Goal: Information Seeking & Learning: Learn about a topic

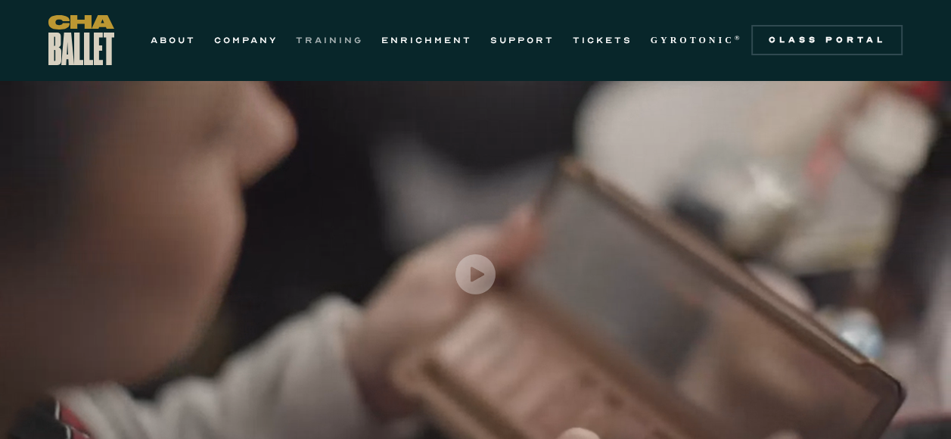
click at [311, 31] on link "TRAINING" at bounding box center [329, 40] width 67 height 18
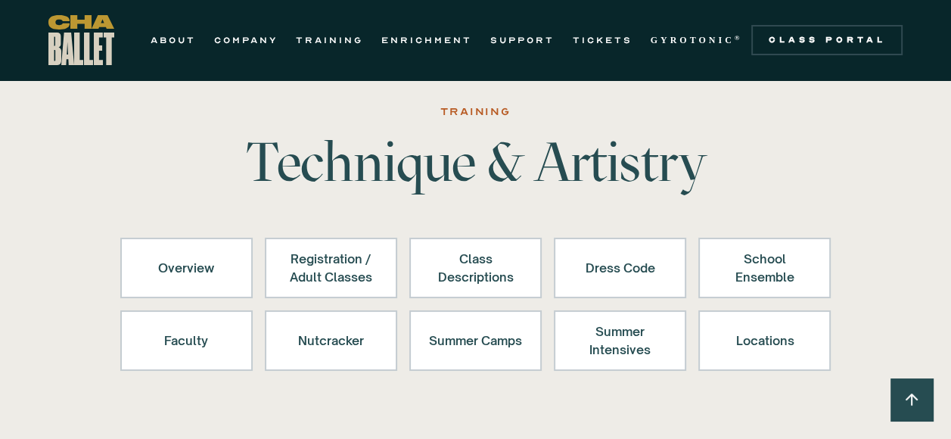
scroll to position [20, 0]
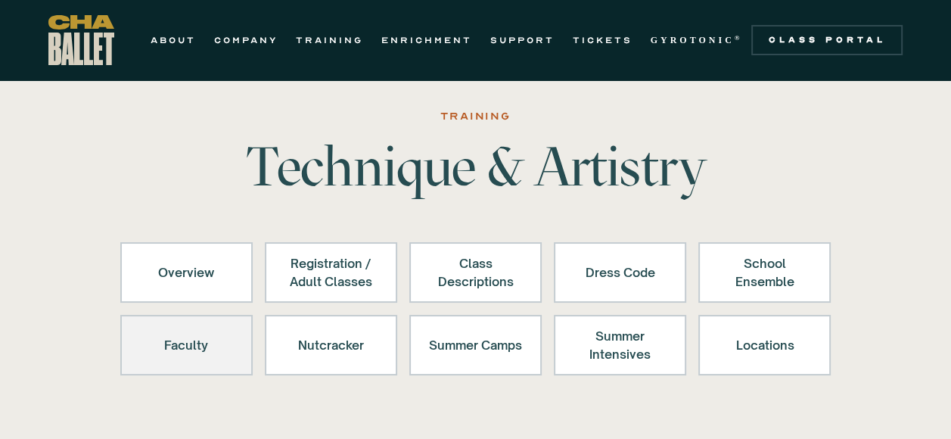
click at [179, 346] on div "Faculty" at bounding box center [186, 345] width 93 height 36
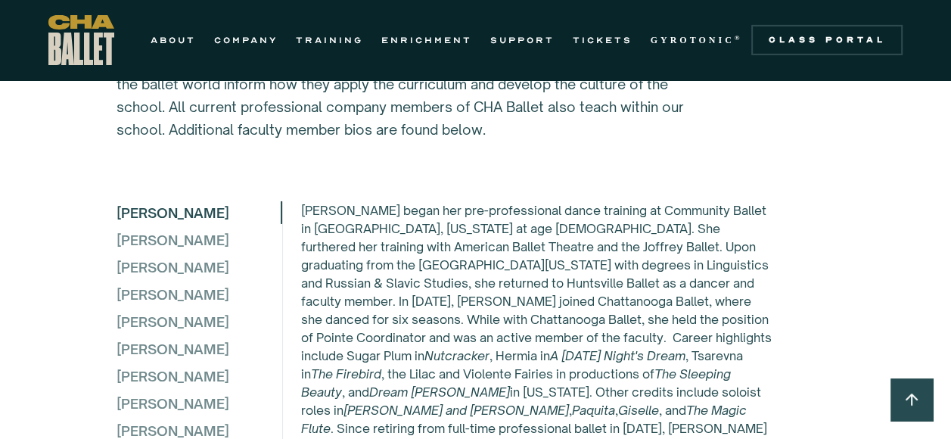
scroll to position [4187, 0]
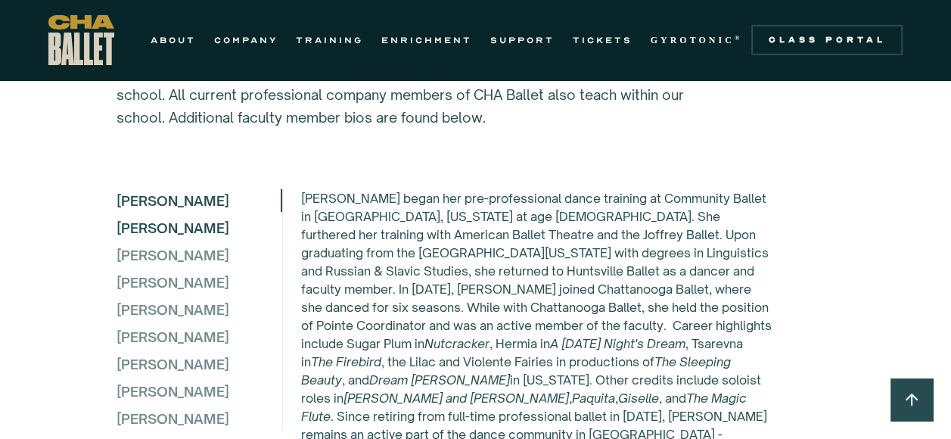
click at [172, 239] on div "Elena Bozzone" at bounding box center [198, 227] width 164 height 23
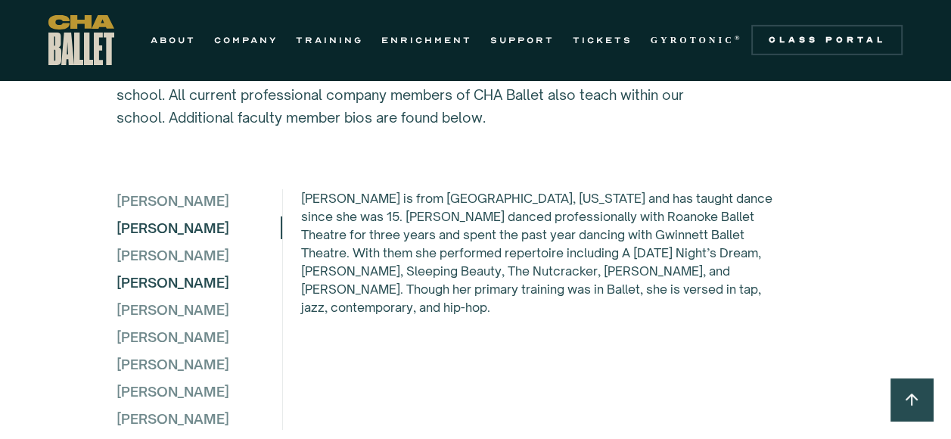
click at [182, 293] on div "Dillon Davis" at bounding box center [198, 282] width 164 height 23
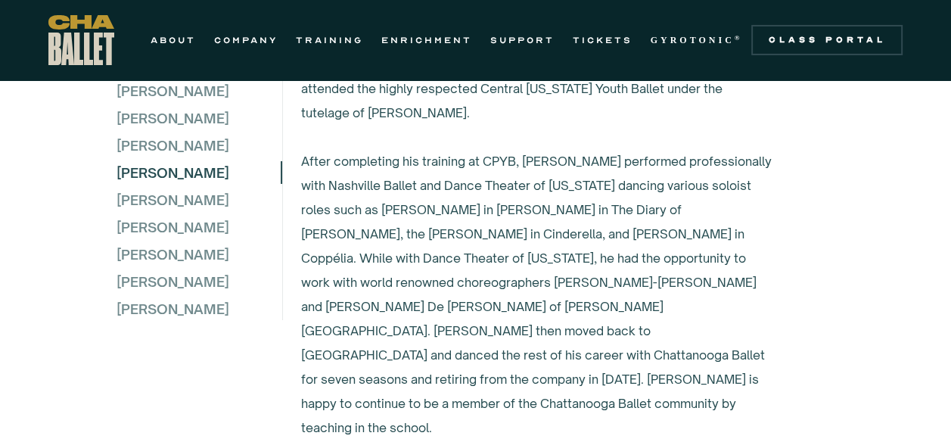
scroll to position [4433, 0]
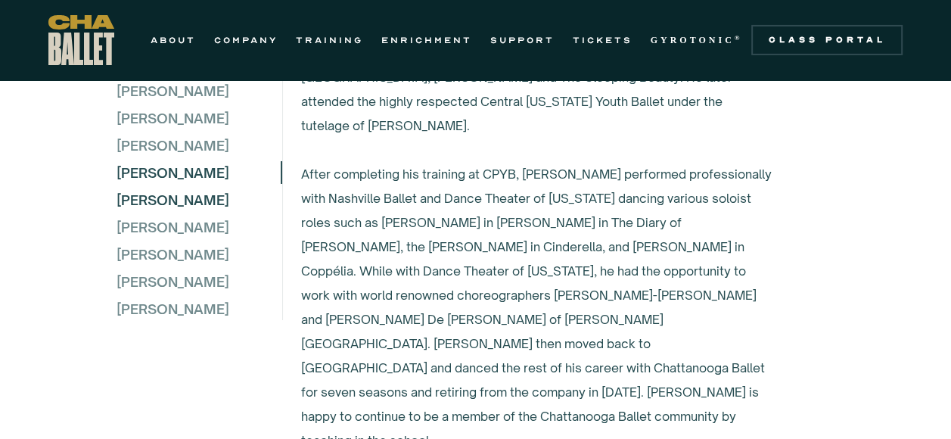
click at [151, 197] on div "Jane King" at bounding box center [198, 199] width 164 height 23
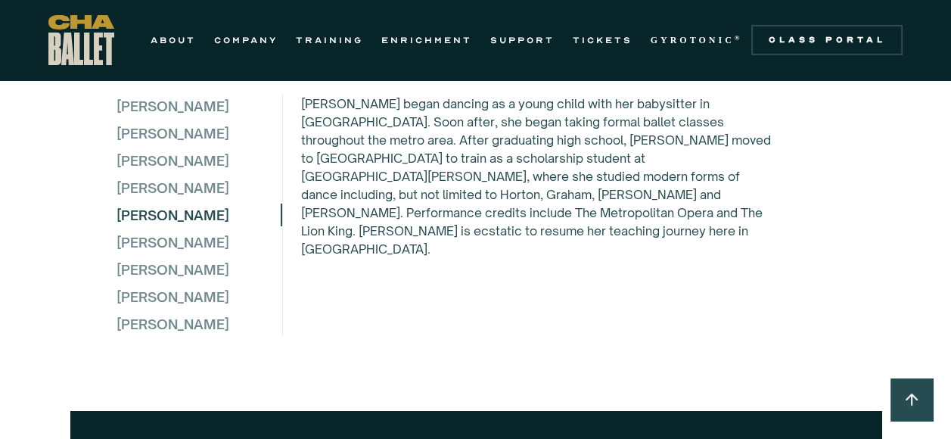
scroll to position [4294, 0]
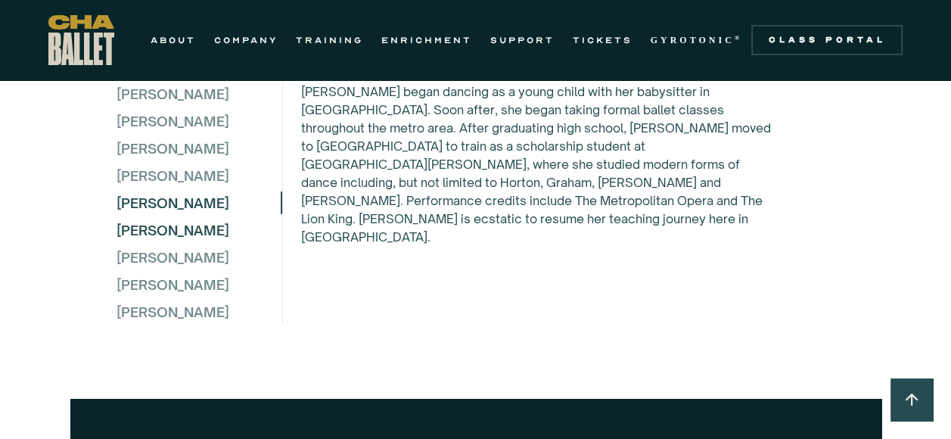
click at [199, 237] on div "Rebecca Bucholz" at bounding box center [198, 230] width 164 height 23
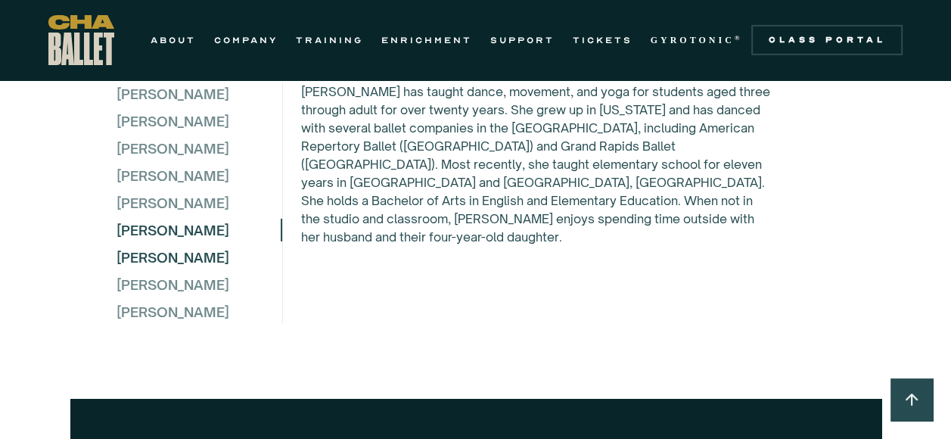
click at [176, 269] on div "Ryan Roberts" at bounding box center [198, 257] width 164 height 23
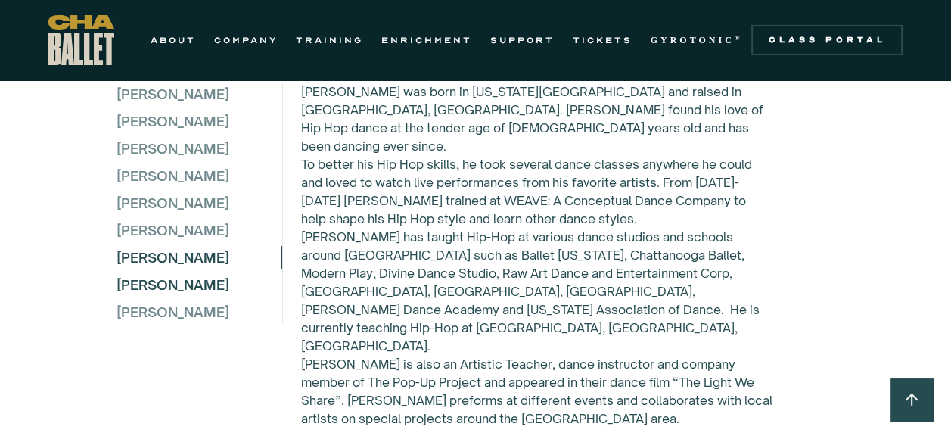
click at [194, 294] on div "Megan Quiroz McSween" at bounding box center [198, 284] width 164 height 23
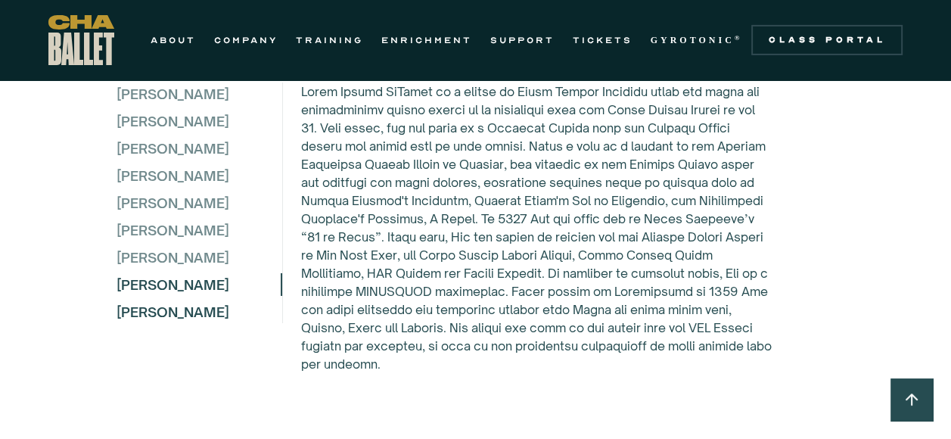
click at [185, 323] on div "Emily Sapere" at bounding box center [198, 311] width 164 height 23
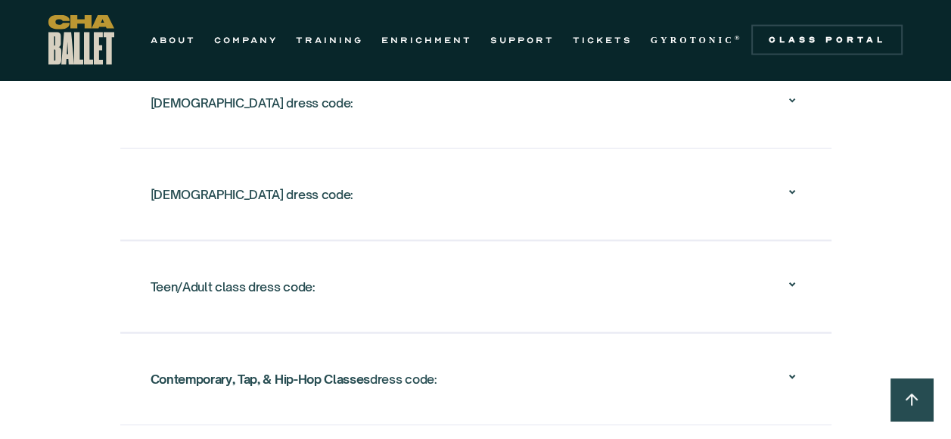
scroll to position [2778, 0]
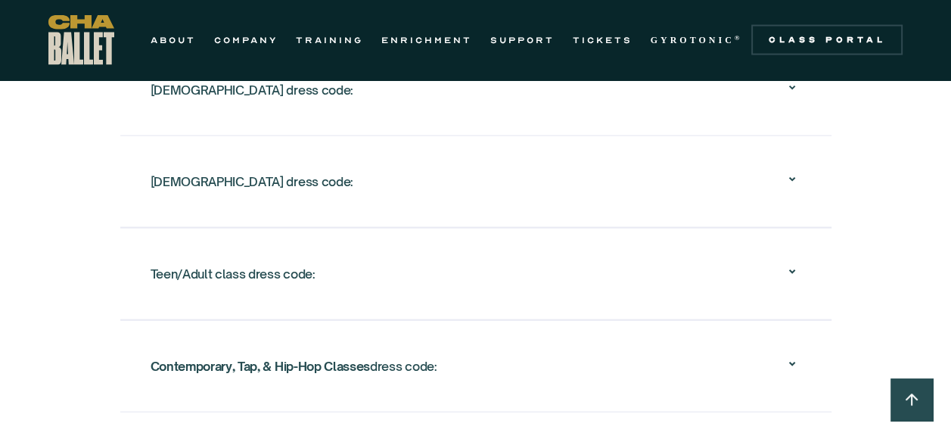
click at [793, 269] on icon at bounding box center [791, 271] width 6 height 5
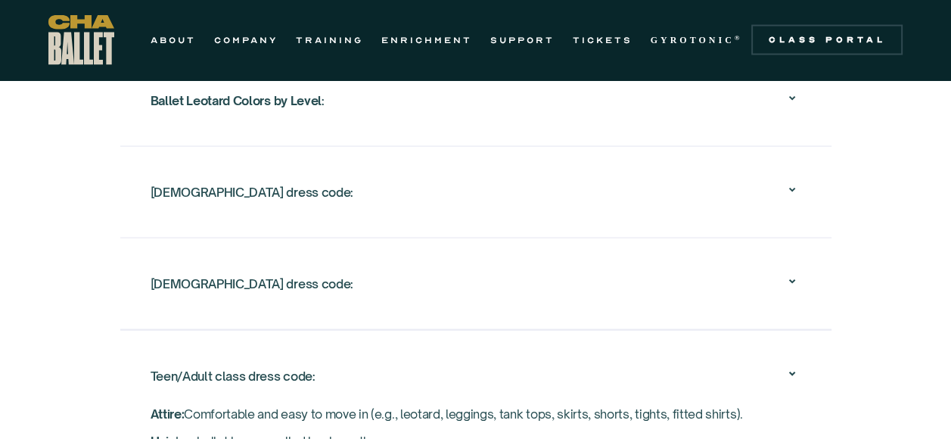
scroll to position [2663, 0]
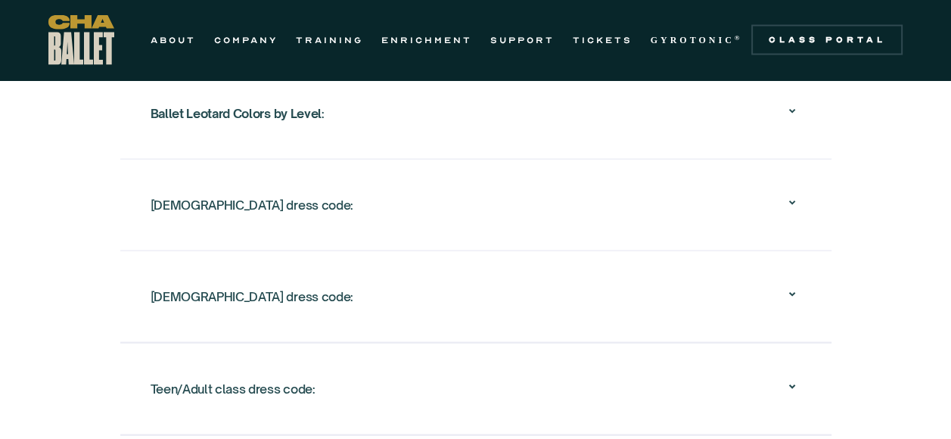
click at [791, 197] on icon at bounding box center [792, 203] width 18 height 18
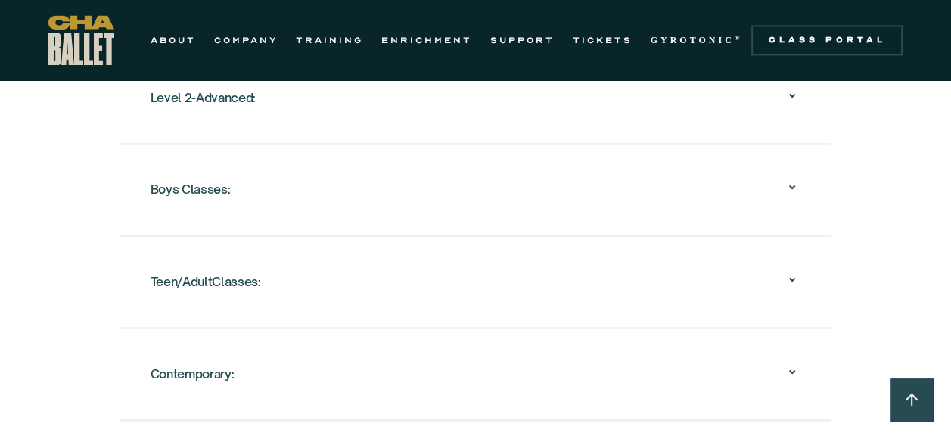
scroll to position [1853, 0]
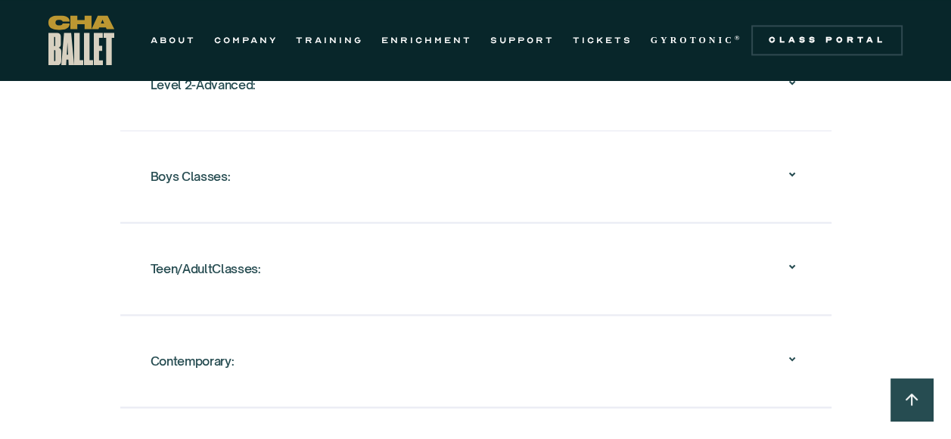
click at [788, 260] on icon at bounding box center [792, 266] width 18 height 18
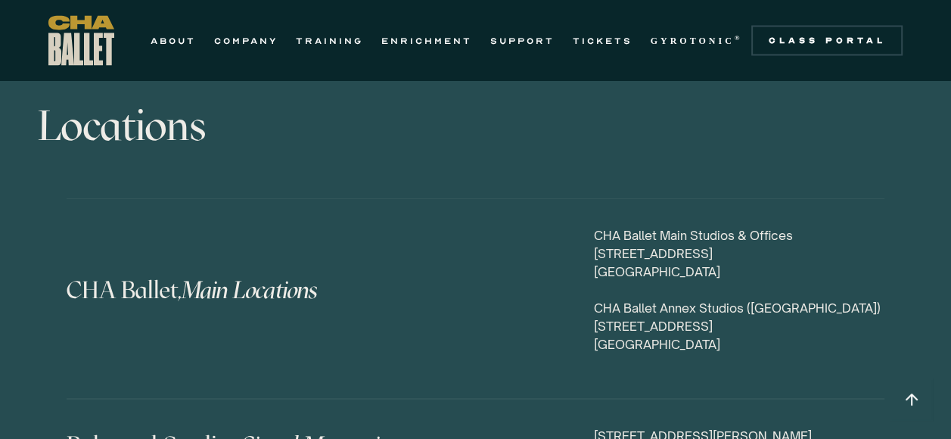
scroll to position [7074, 0]
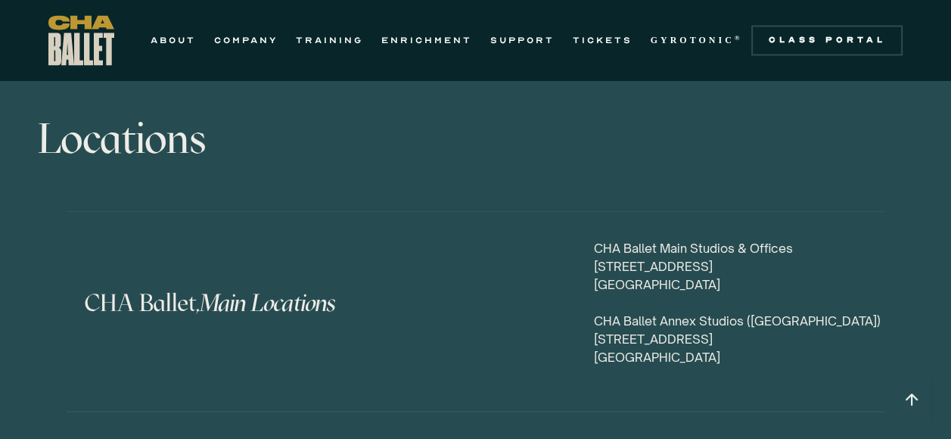
drag, startPoint x: 593, startPoint y: 170, endPoint x: 736, endPoint y: 188, distance: 144.1
click at [736, 238] on div "CHA Ballet Main Studios & Offices 817 N Market Street, Suite B Chattanooga, TN …" at bounding box center [739, 301] width 290 height 127
copy div "817 N Market Street, Suite B Chattanooga, TN 37405"
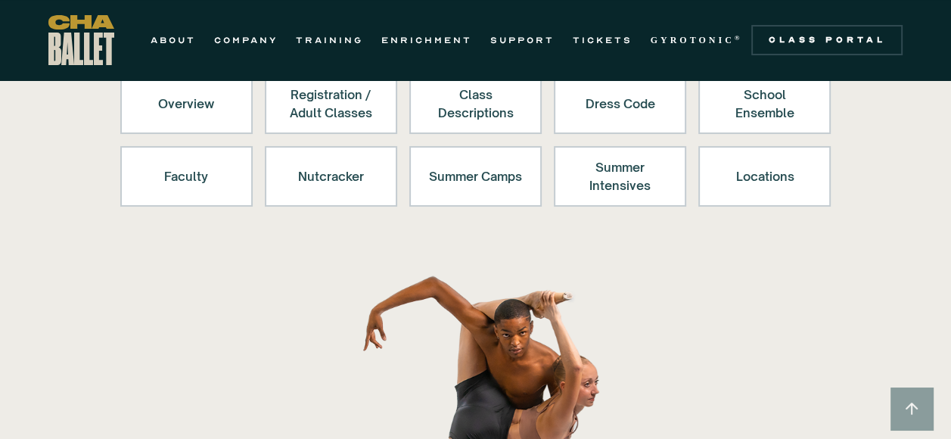
scroll to position [0, 0]
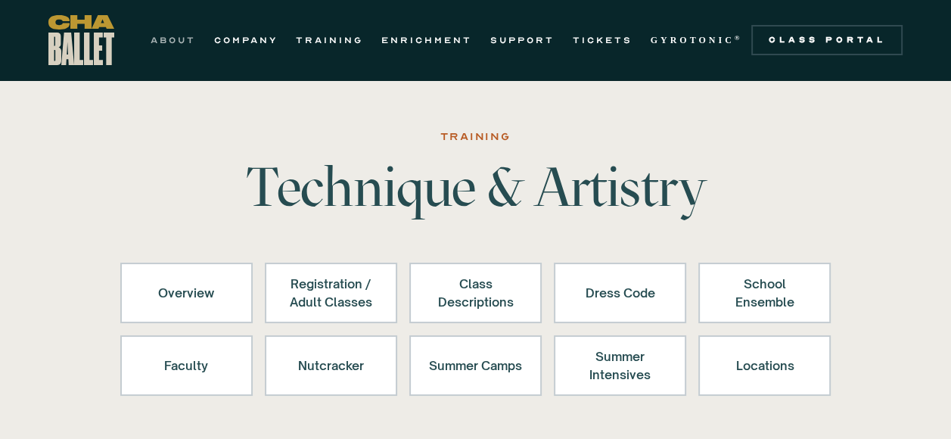
click at [169, 33] on link "ABOUT" at bounding box center [173, 40] width 45 height 18
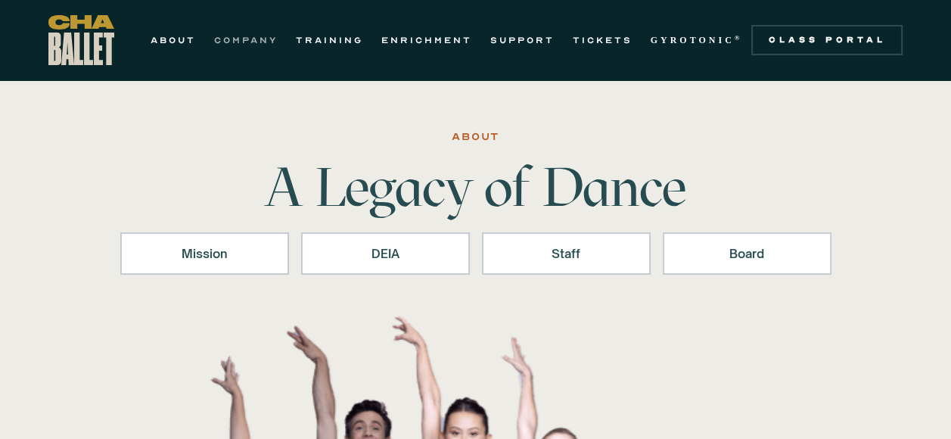
click at [250, 36] on link "COMPANY" at bounding box center [246, 40] width 64 height 18
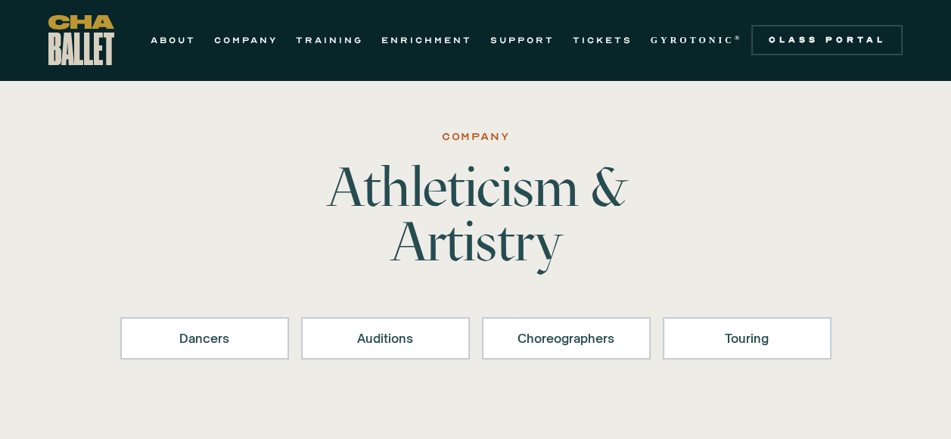
click at [79, 51] on img "home" at bounding box center [81, 40] width 66 height 50
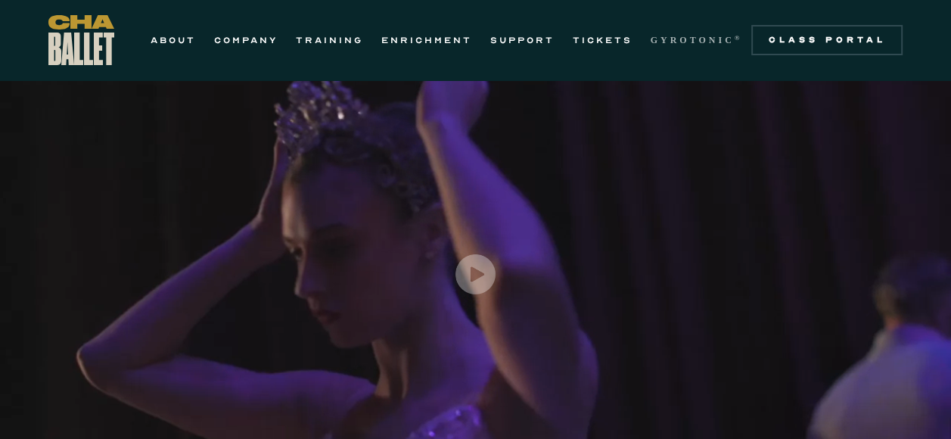
click at [686, 41] on strong "GYROTONIC" at bounding box center [693, 40] width 84 height 11
